Goal: Task Accomplishment & Management: Use online tool/utility

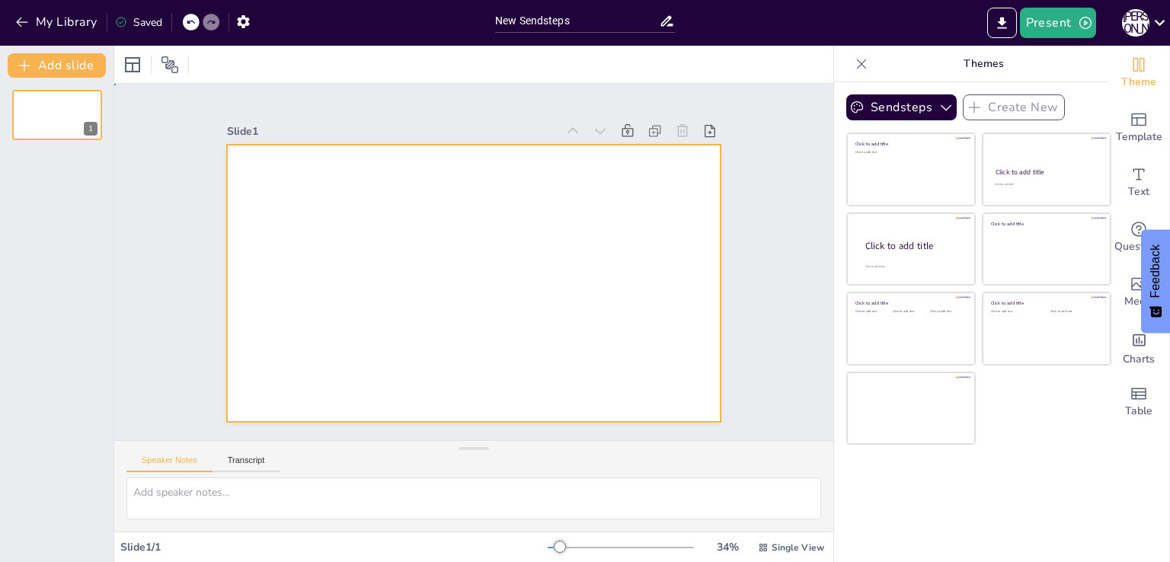
click at [292, 162] on div at bounding box center [473, 283] width 493 height 277
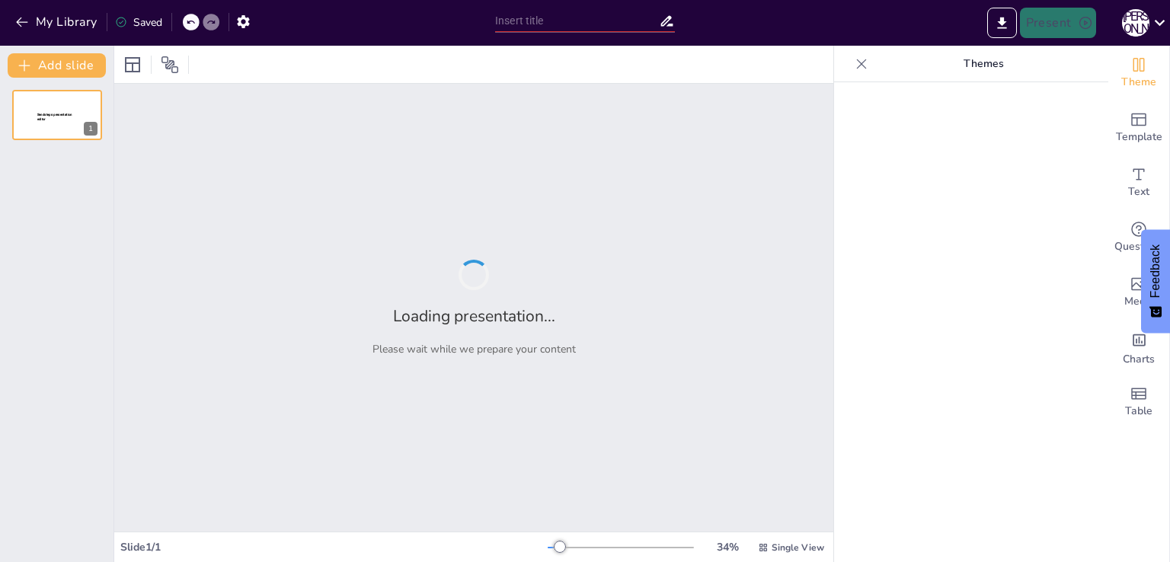
type input "«Мектепке дейінгі және бастауыш білім: Адалдық пен адамгершілік сабақтастығы»"
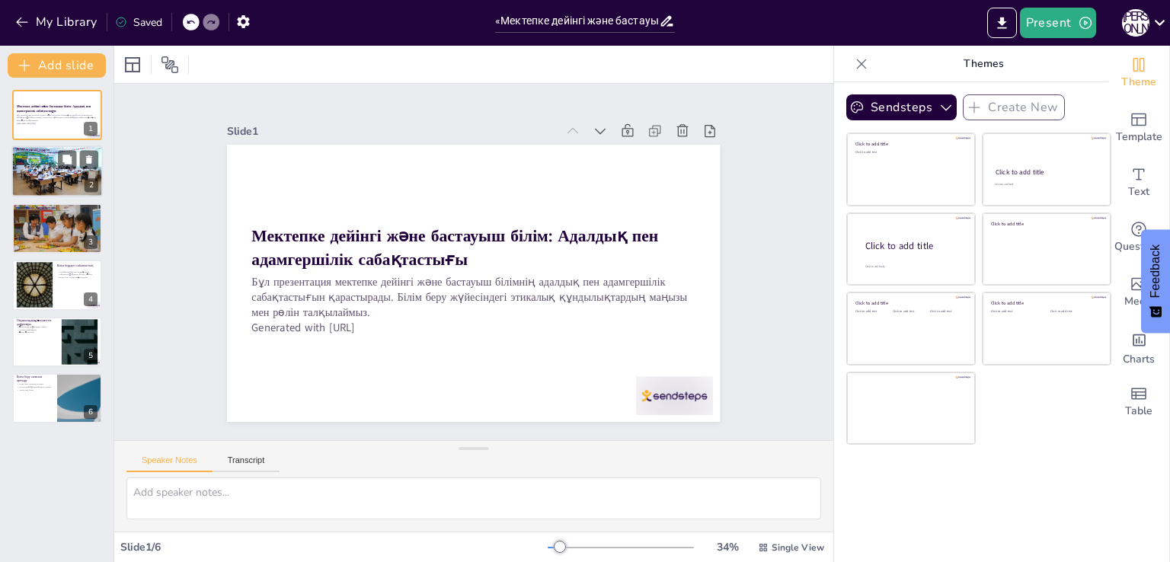
click at [37, 181] on div at bounding box center [56, 172] width 91 height 52
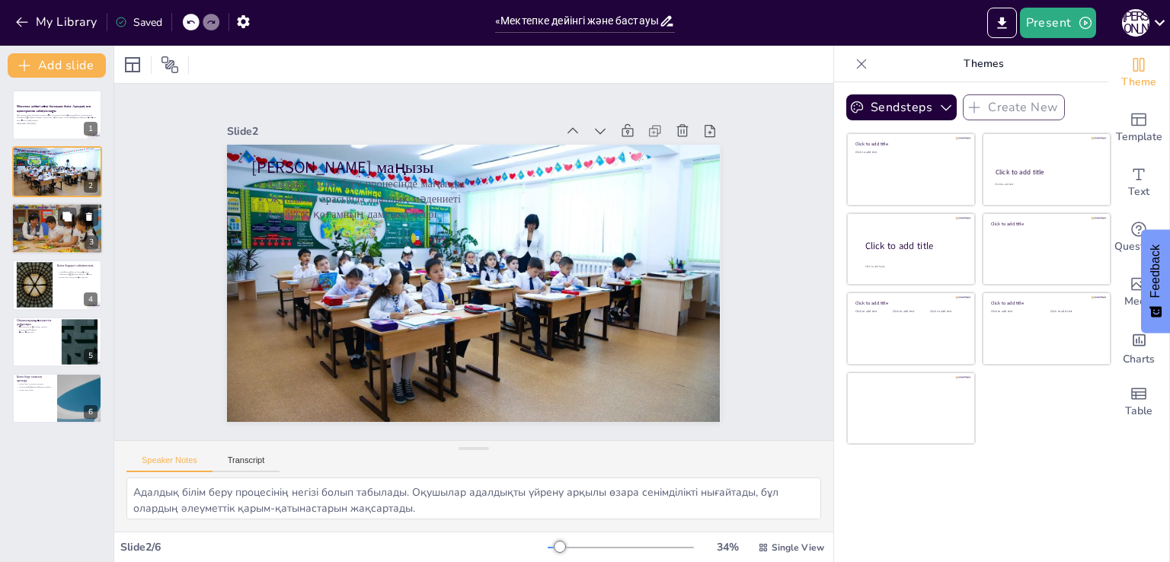
click at [43, 235] on div at bounding box center [56, 228] width 91 height 61
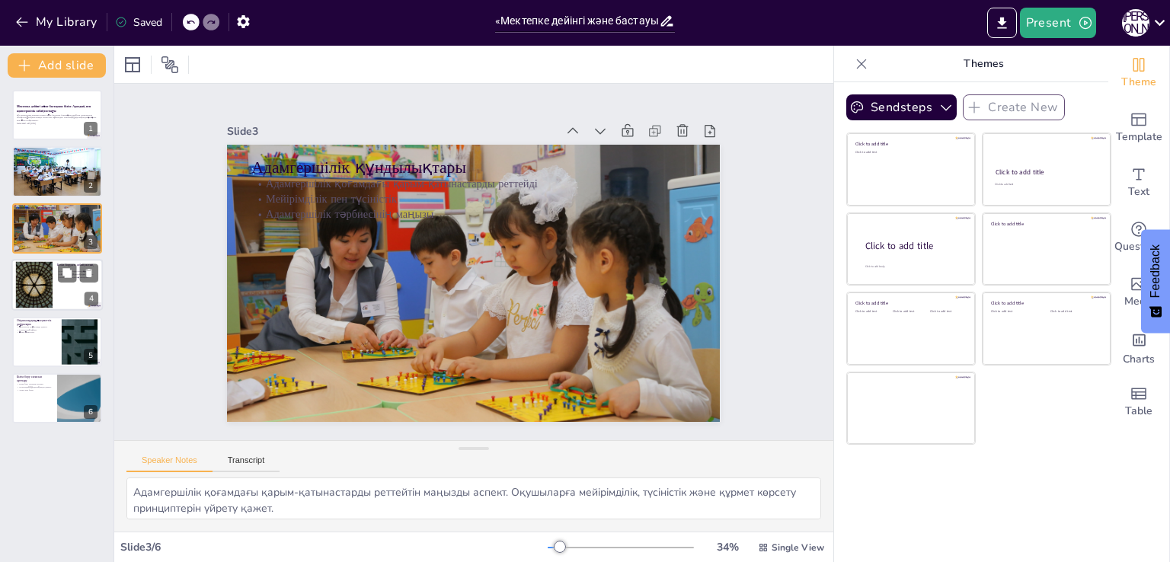
click at [34, 292] on div at bounding box center [34, 285] width 82 height 46
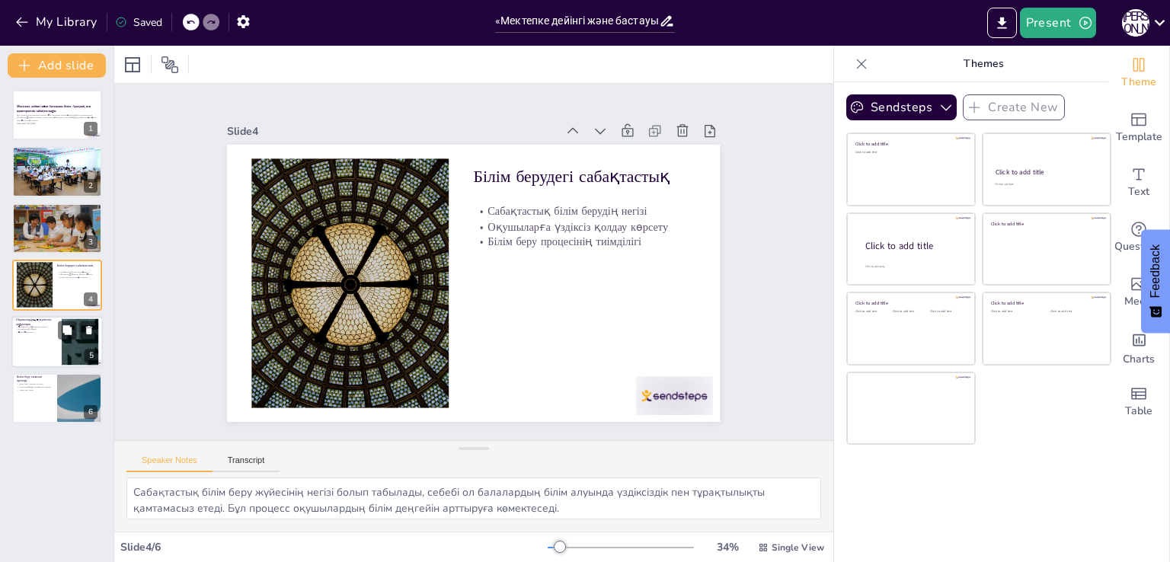
click at [49, 354] on div at bounding box center [56, 342] width 91 height 52
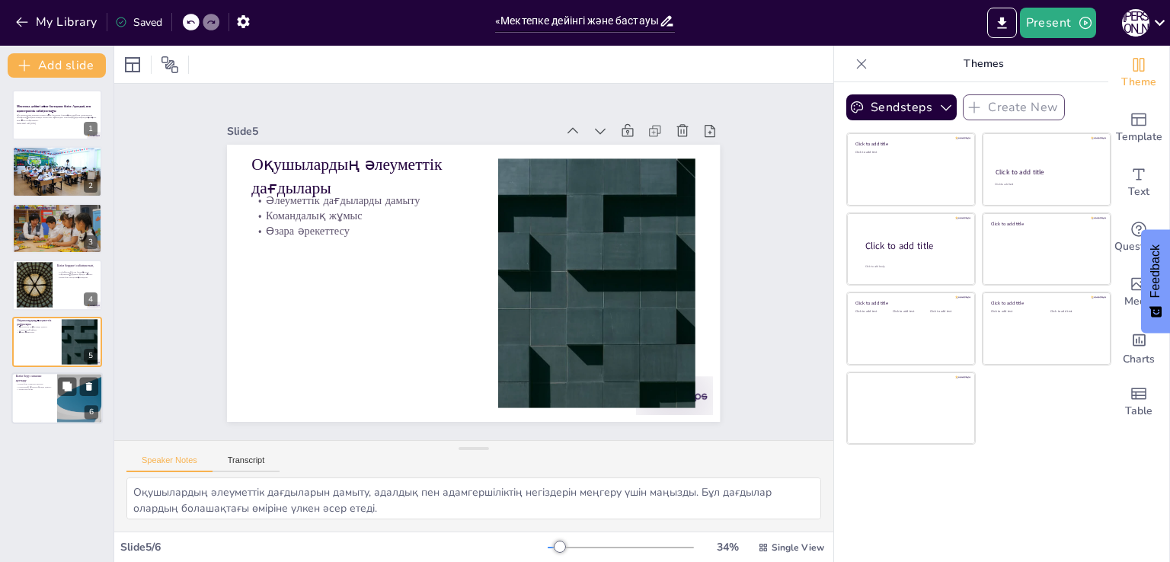
click at [40, 411] on div at bounding box center [56, 398] width 91 height 52
type textarea "Адалдық пен адамгершілік сабақтастығы білім беру сапасын арттырады. Оқушылардың…"
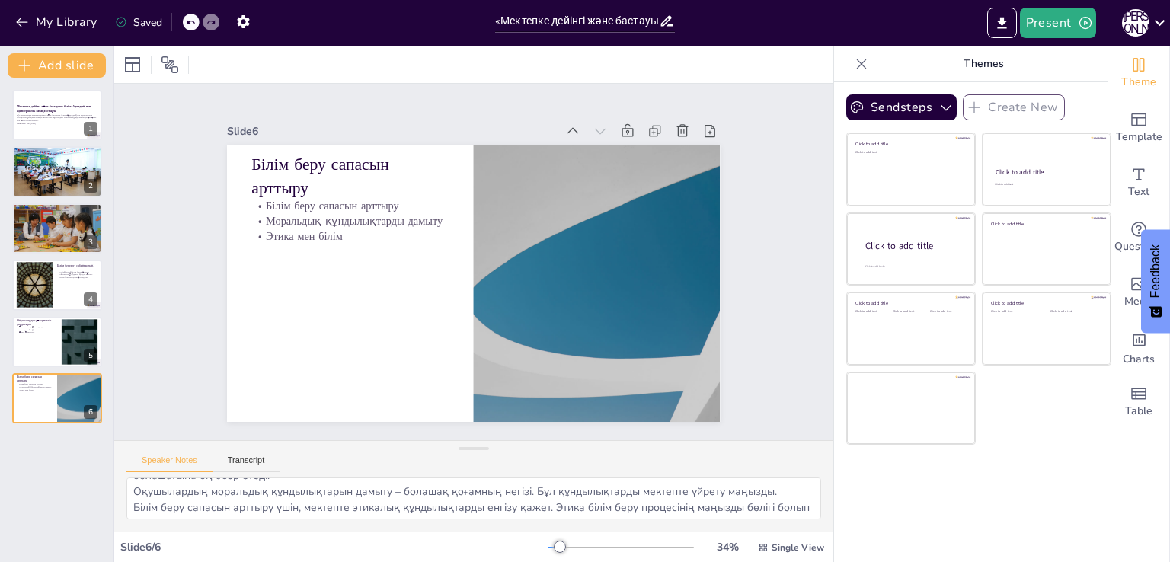
scroll to position [51, 0]
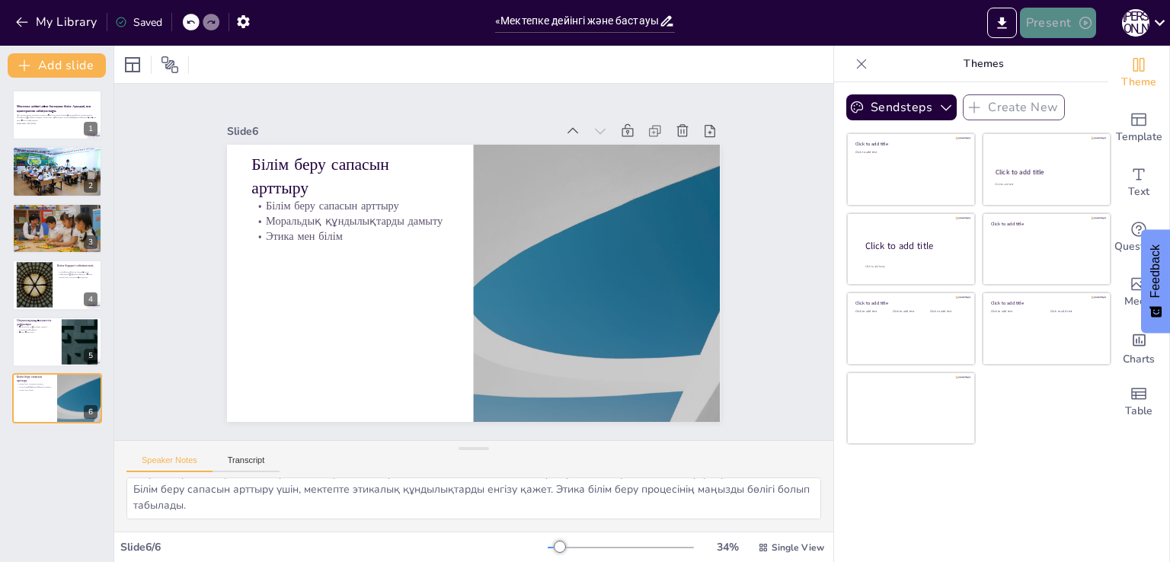
click at [1084, 22] on icon "button" at bounding box center [1085, 23] width 12 height 12
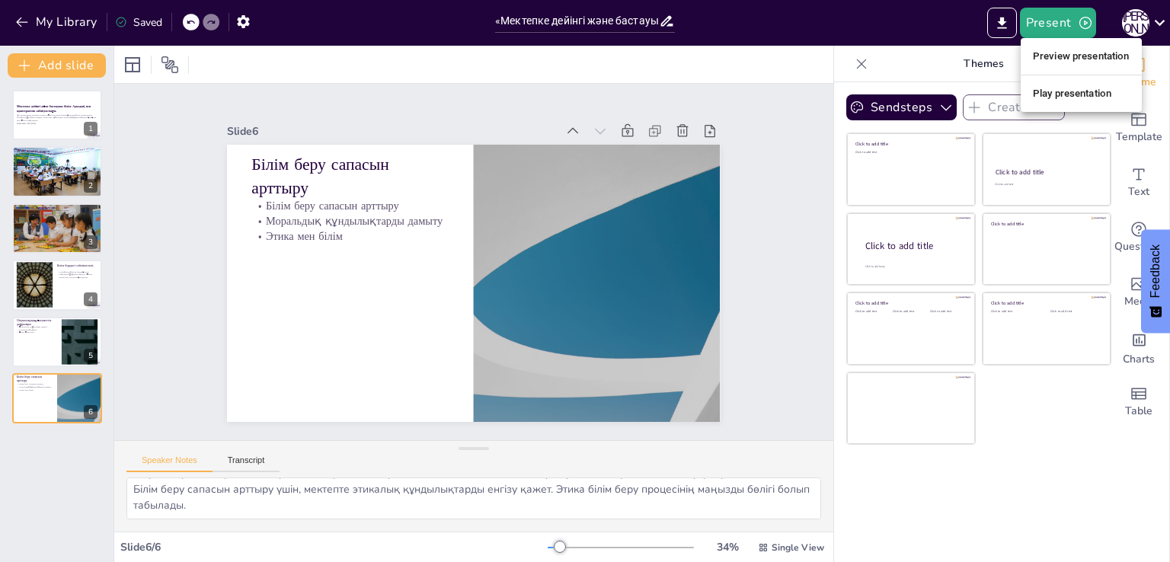
click at [1002, 24] on div at bounding box center [585, 281] width 1170 height 562
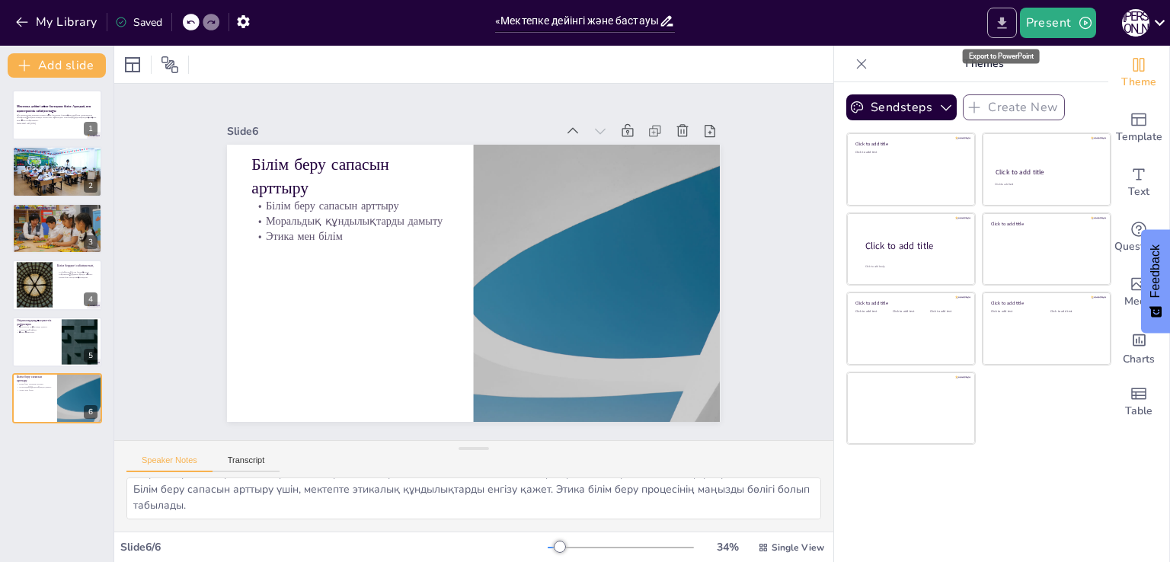
click at [1002, 24] on icon "Export to PowerPoint" at bounding box center [1001, 22] width 9 height 11
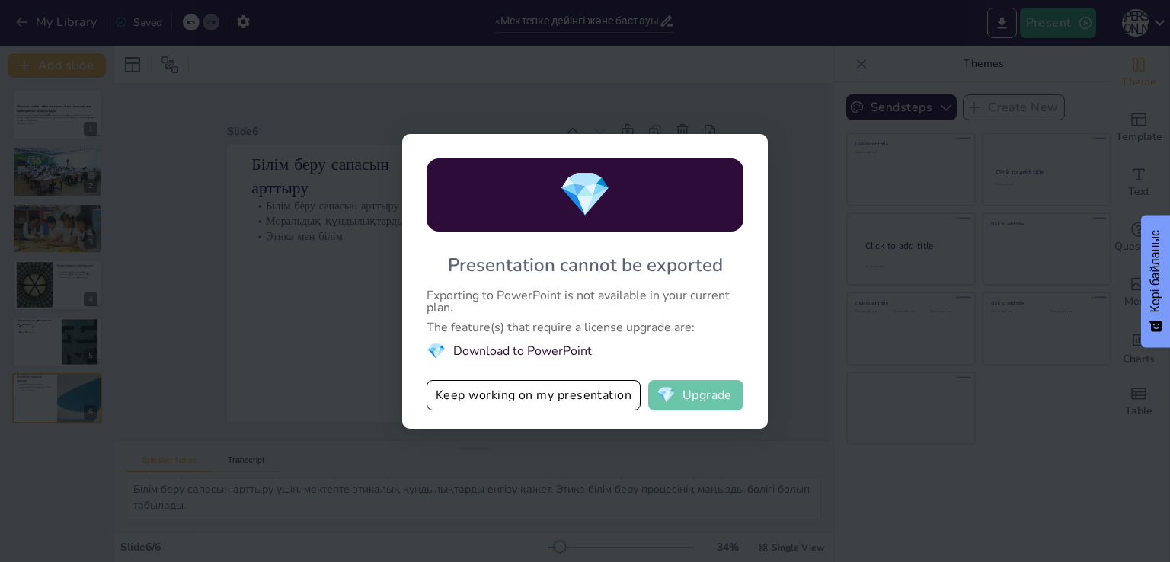
click at [686, 394] on button "💎 Upgrade" at bounding box center [695, 395] width 95 height 30
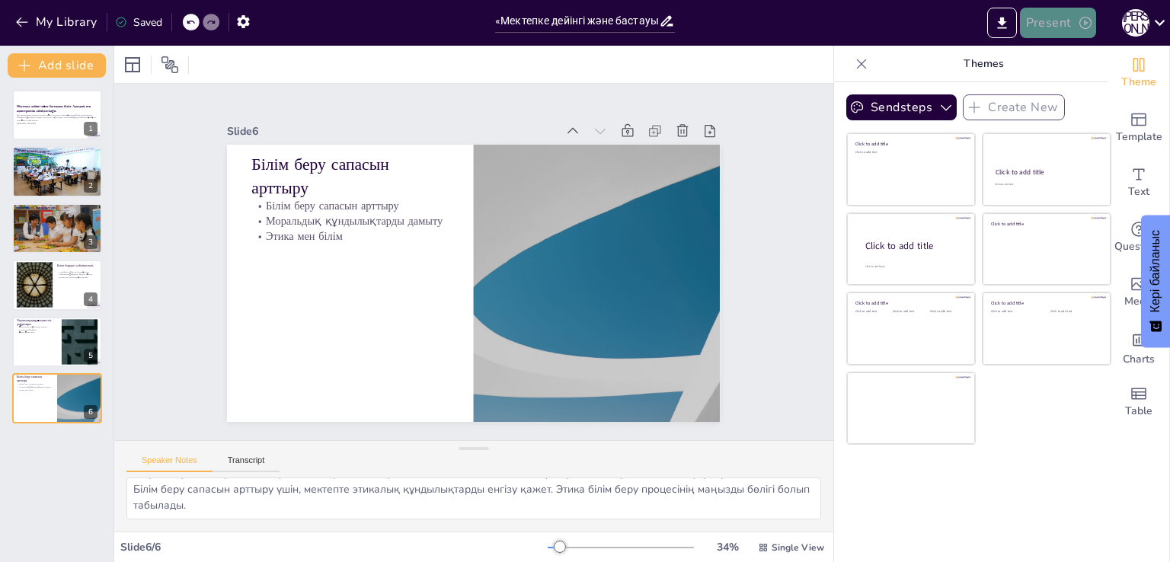
click at [1081, 21] on icon "button" at bounding box center [1085, 22] width 15 height 15
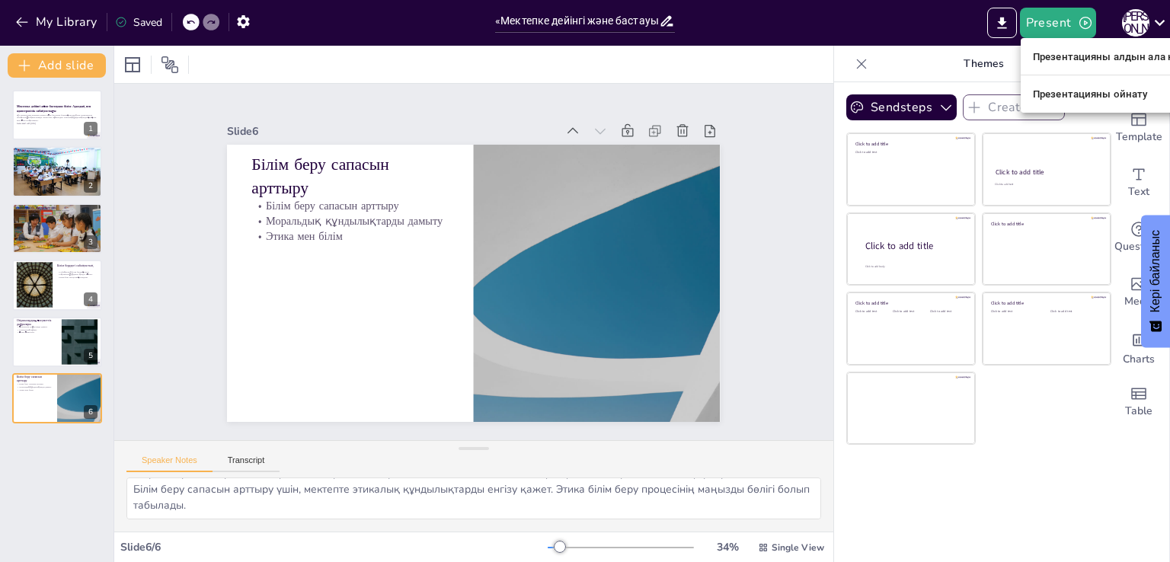
click at [998, 21] on div at bounding box center [585, 281] width 1170 height 562
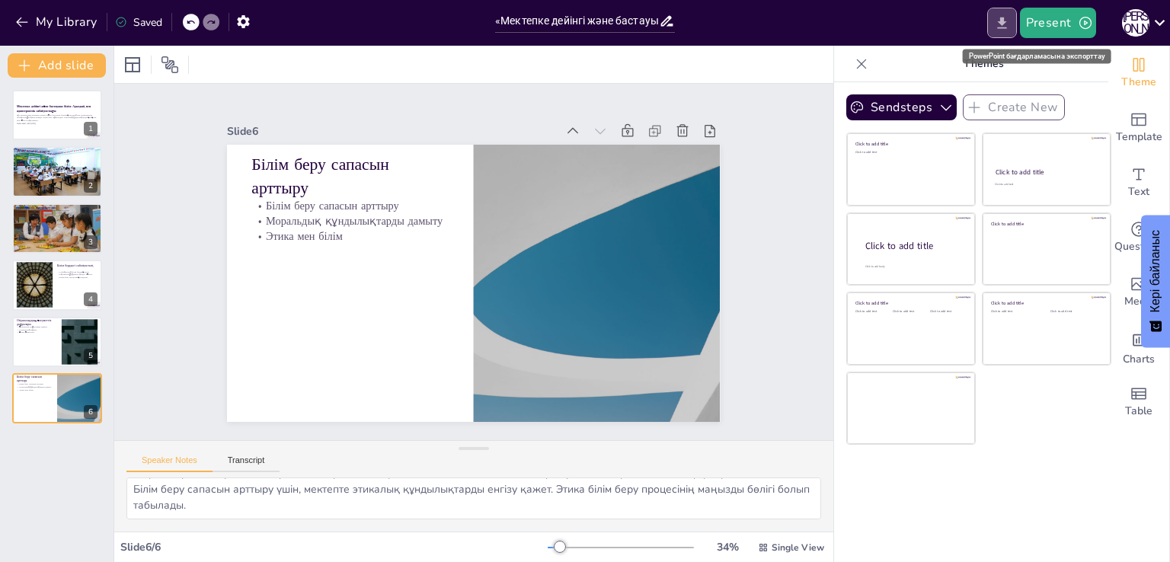
click at [999, 21] on icon "Export to PowerPoint" at bounding box center [1001, 22] width 9 height 11
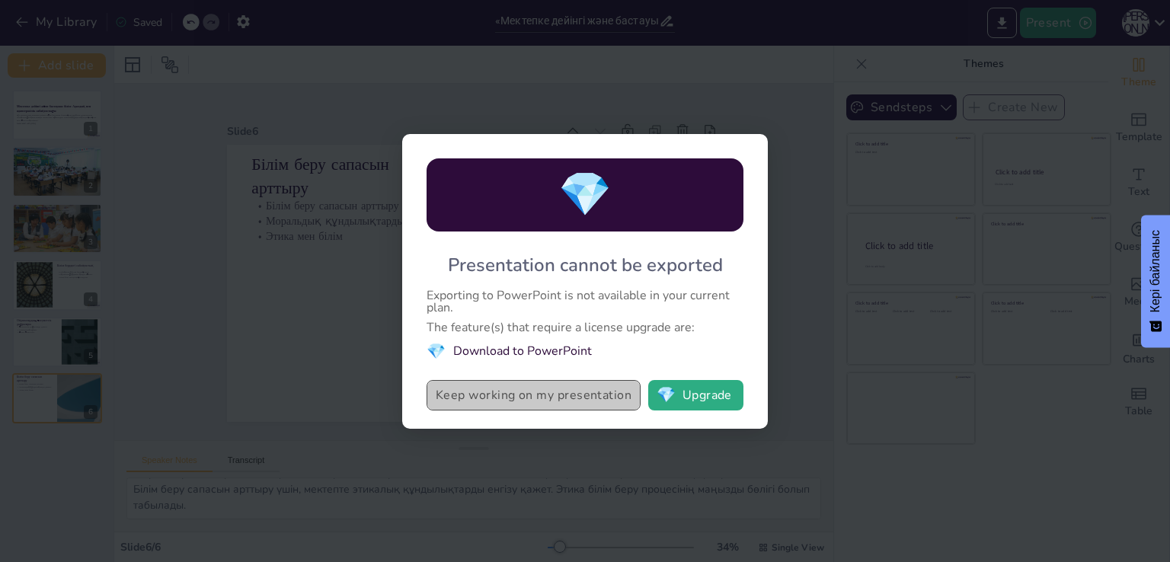
click at [466, 393] on button "Keep working on my presentation" at bounding box center [534, 395] width 214 height 30
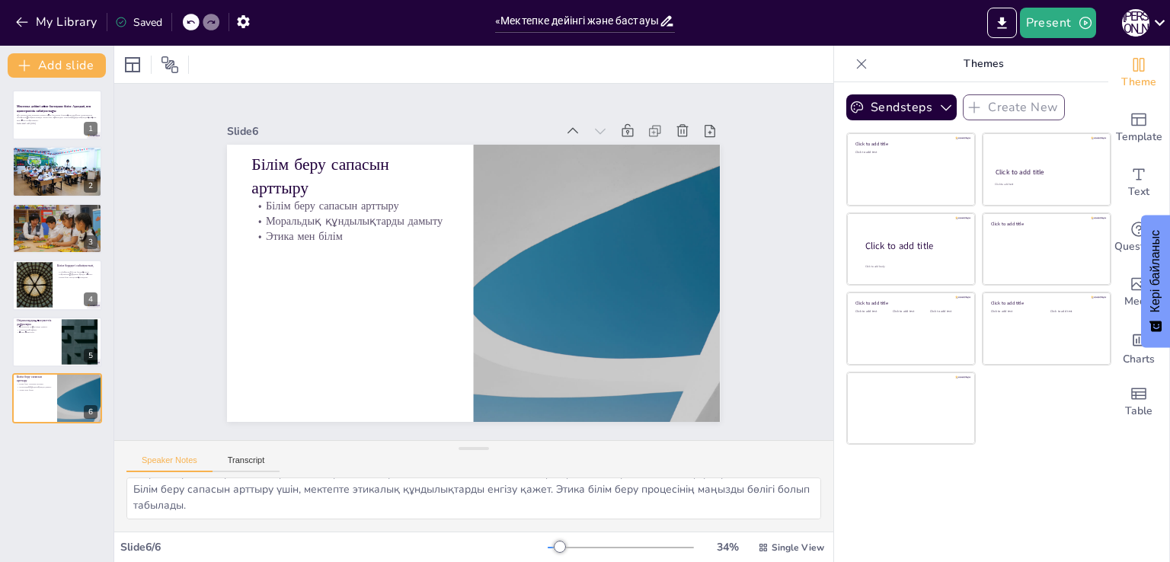
click at [854, 62] on icon at bounding box center [861, 63] width 15 height 15
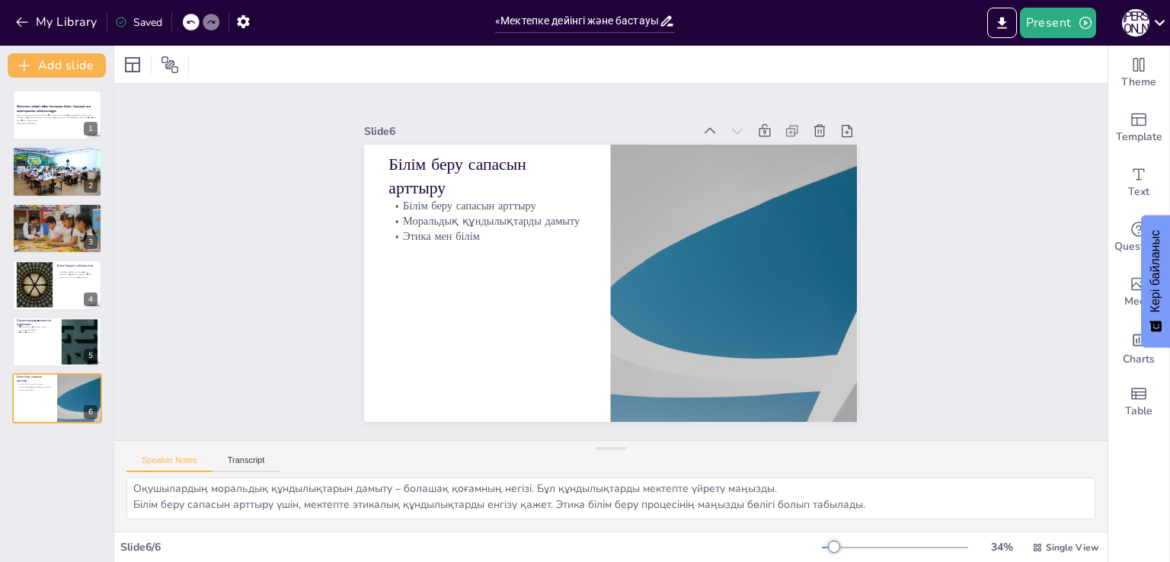
scroll to position [19, 0]
click at [1165, 19] on icon at bounding box center [1159, 22] width 21 height 21
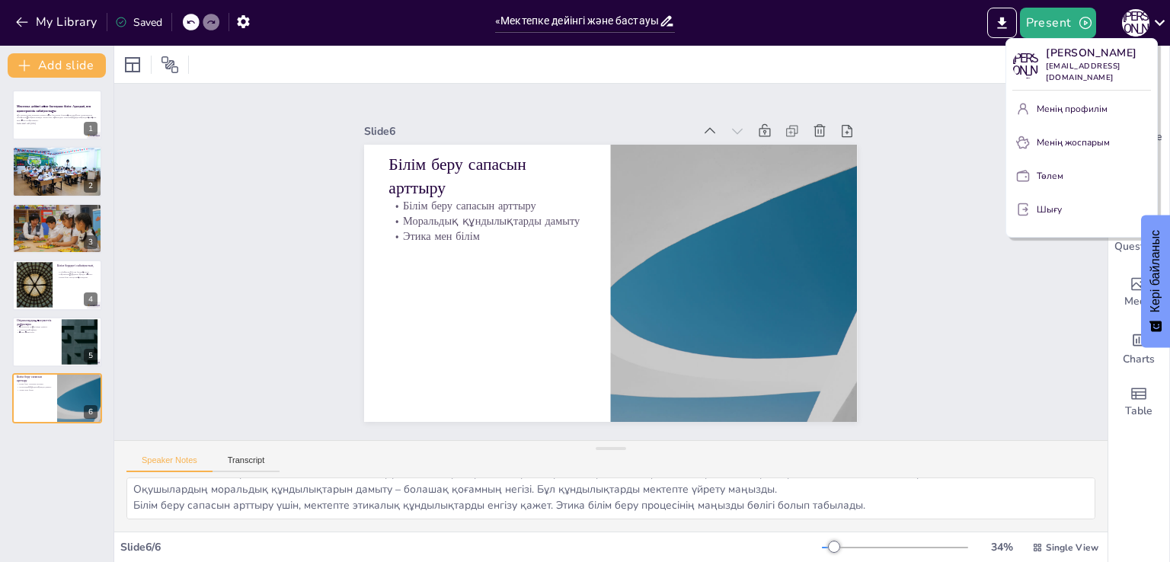
click at [611, 25] on div at bounding box center [585, 281] width 1170 height 562
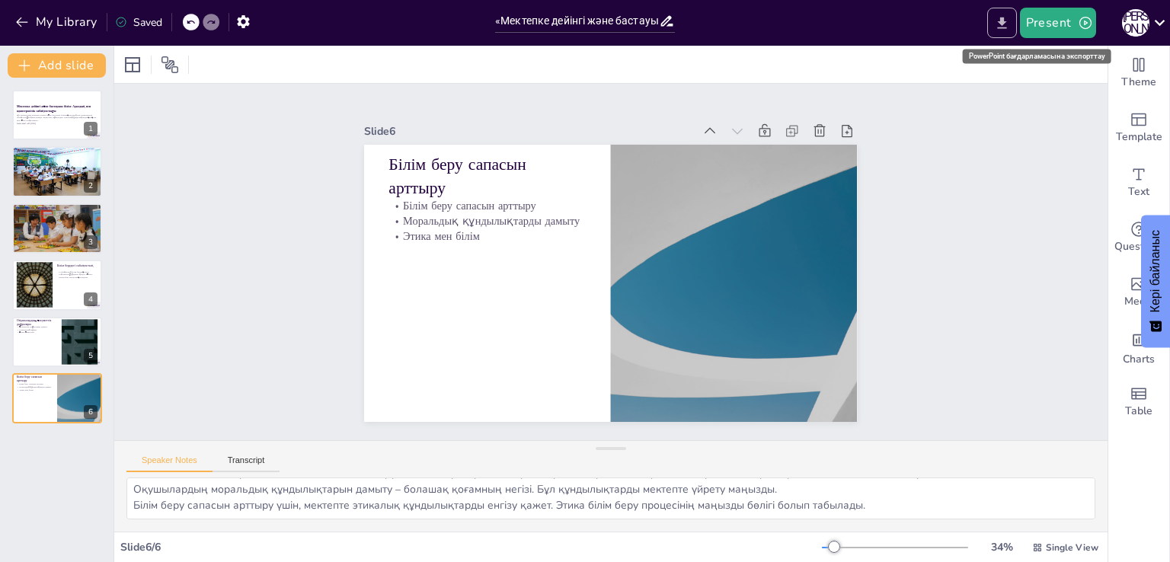
click at [1000, 22] on icon "Export to PowerPoint" at bounding box center [1001, 22] width 9 height 11
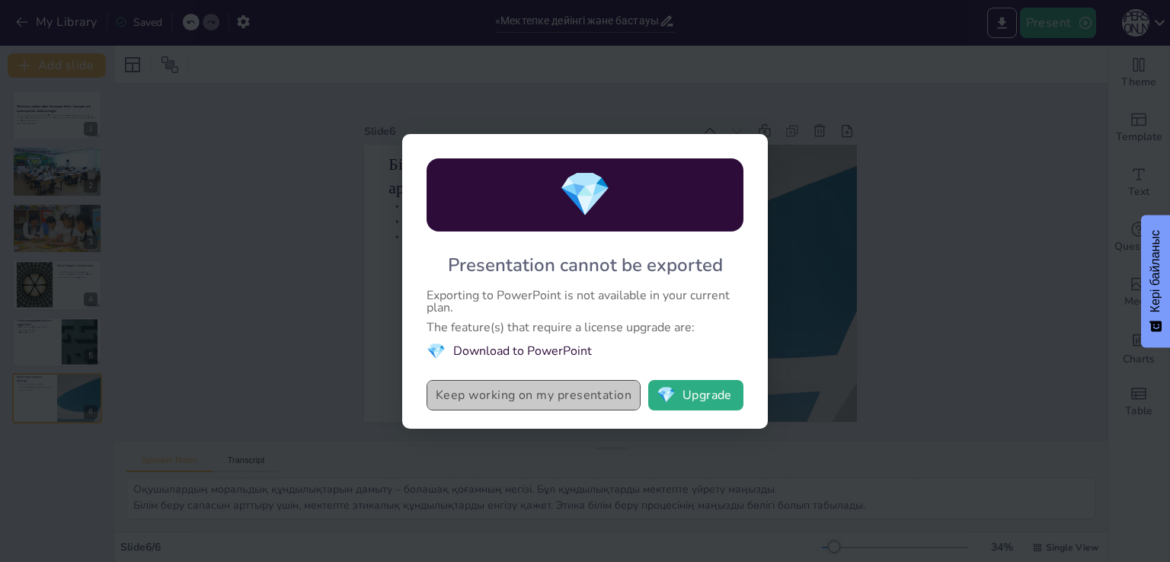
click at [591, 398] on button "Keep working on my presentation" at bounding box center [534, 395] width 214 height 30
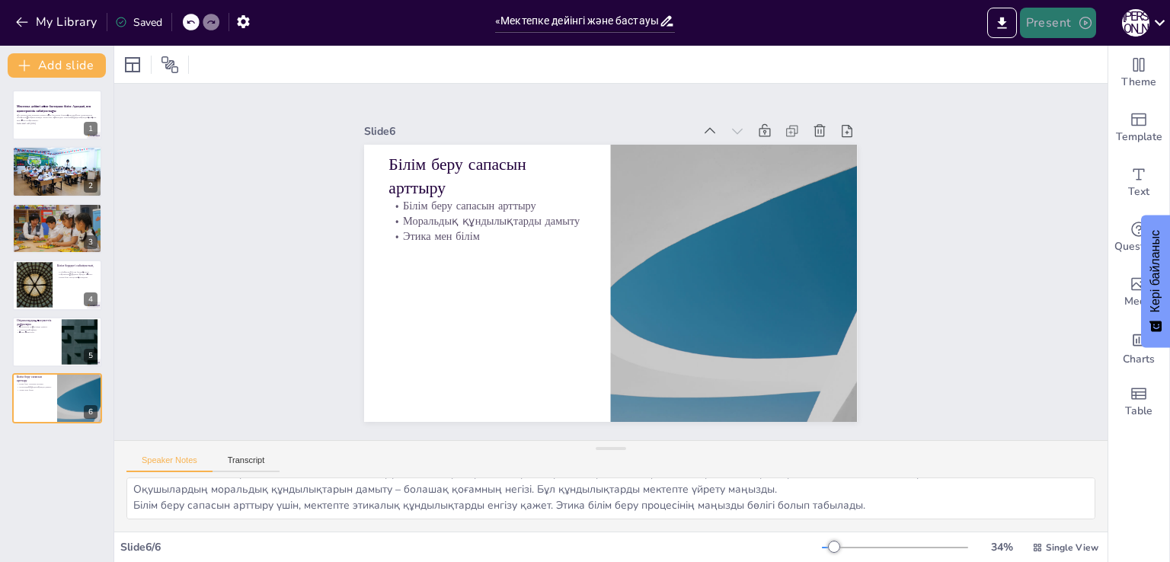
click at [1085, 22] on icon "button" at bounding box center [1085, 22] width 15 height 15
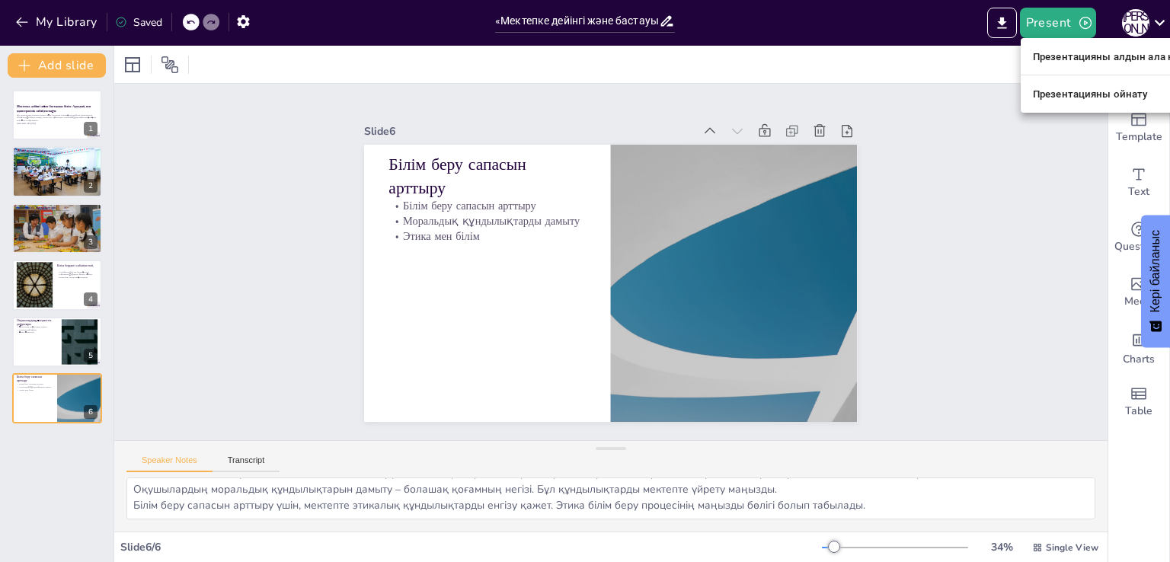
click at [1100, 55] on font "Презентацияны алдын ала қарау" at bounding box center [1114, 56] width 162 height 11
